Goal: Browse casually

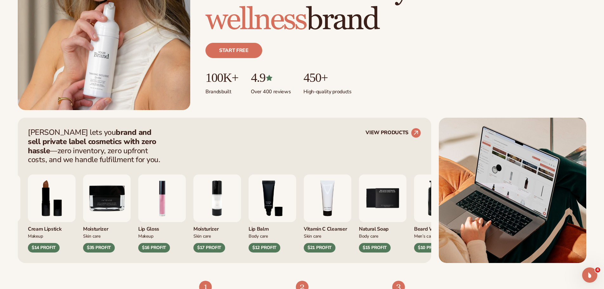
scroll to position [254, 0]
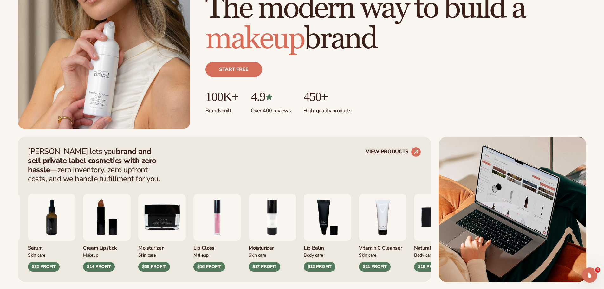
click at [509, 104] on ul "100K+ Brands built 4.9 Over 400 reviews 450+ High-quality products" at bounding box center [396, 102] width 381 height 24
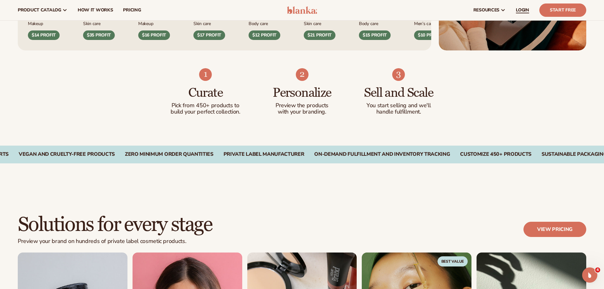
scroll to position [225, 0]
